Goal: Task Accomplishment & Management: Use online tool/utility

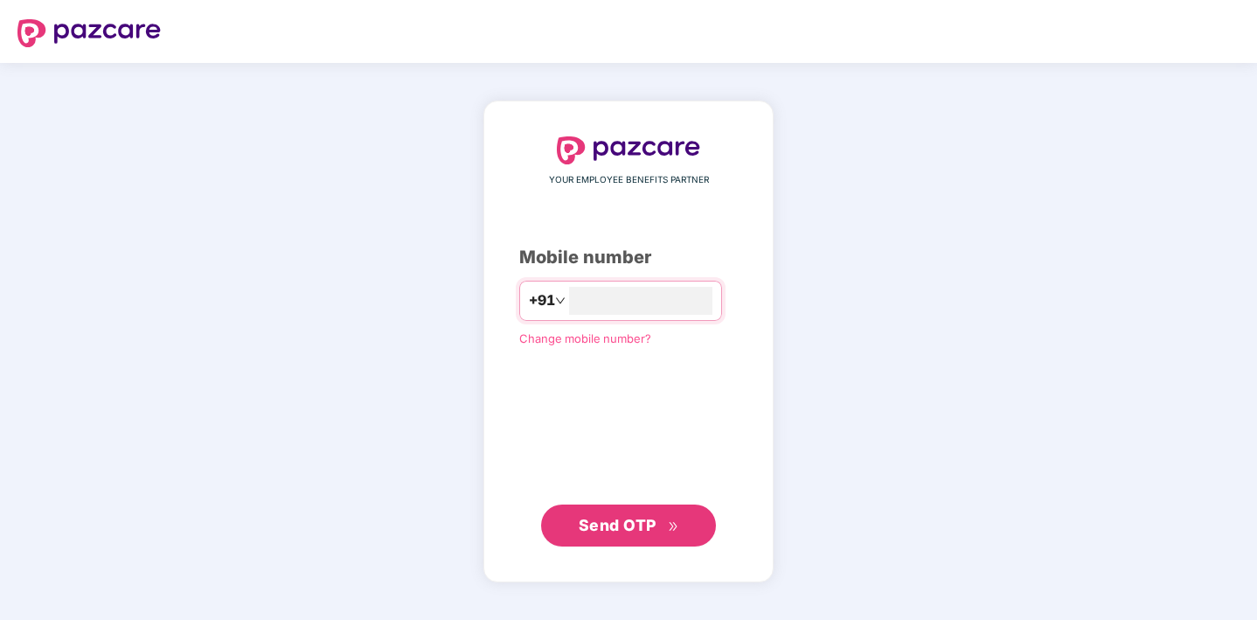
type input "**********"
click at [600, 513] on span "Send OTP" at bounding box center [629, 525] width 101 height 24
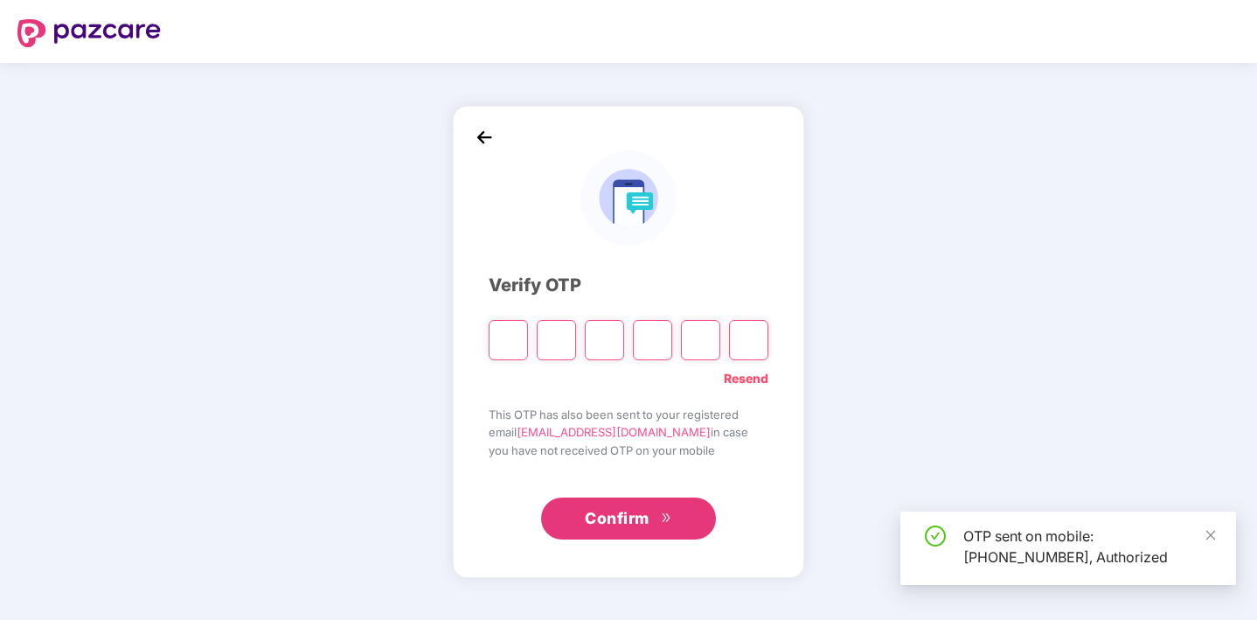
type input "*"
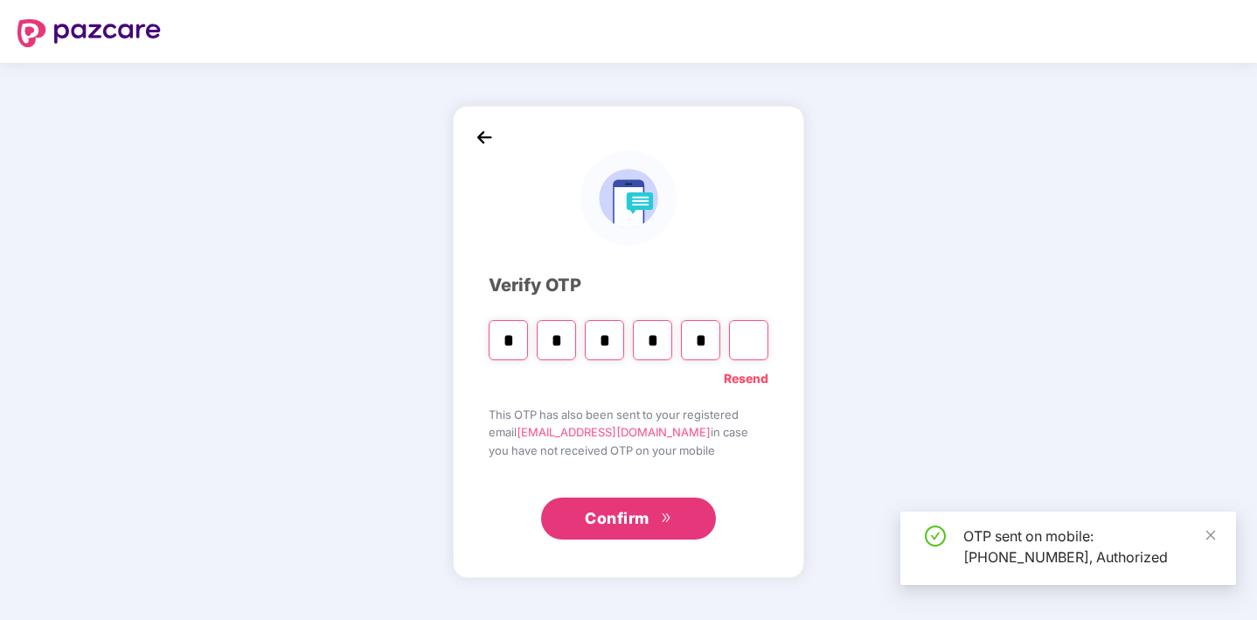
type input "*"
